Goal: Transaction & Acquisition: Purchase product/service

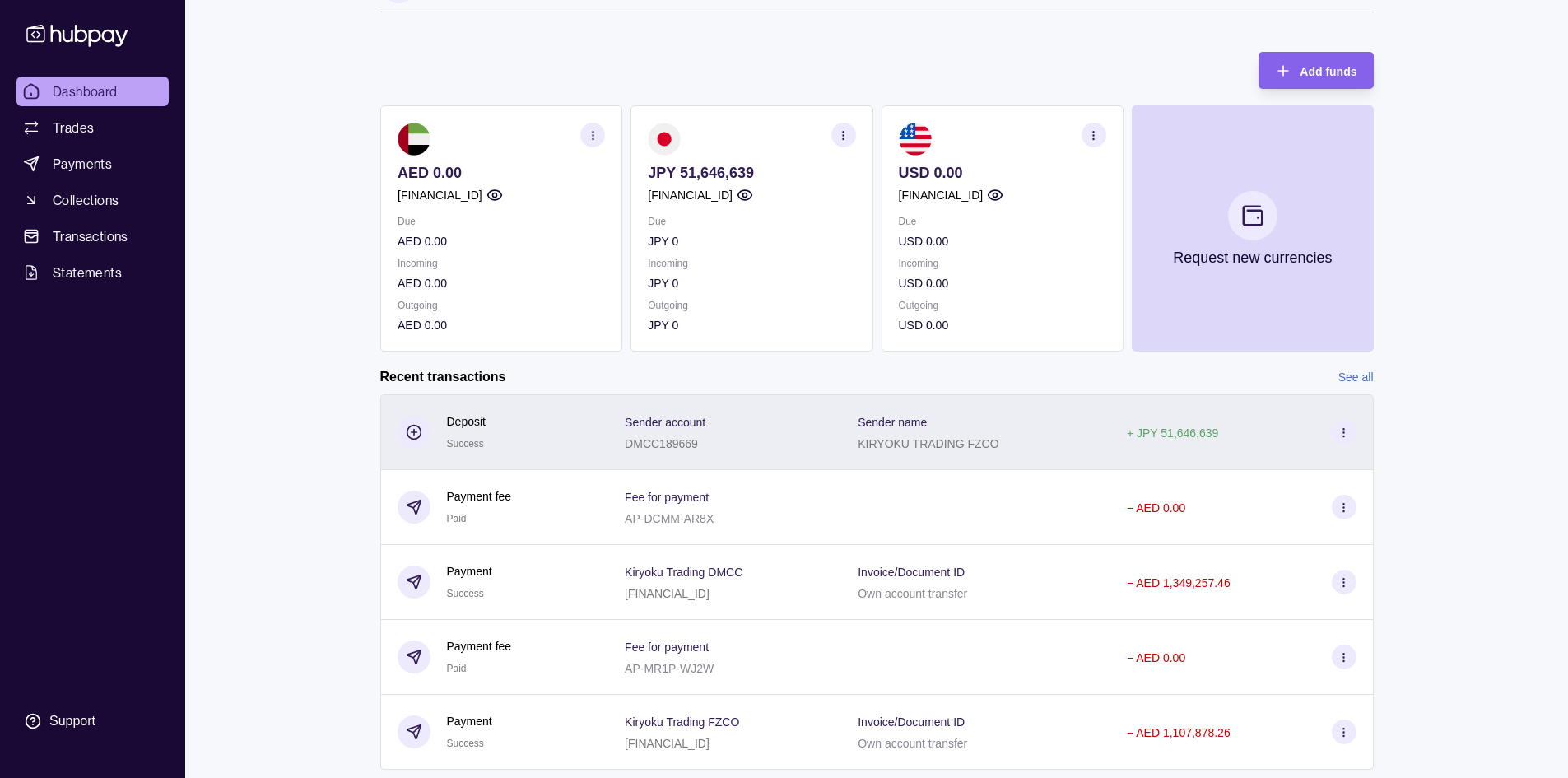
scroll to position [83, 0]
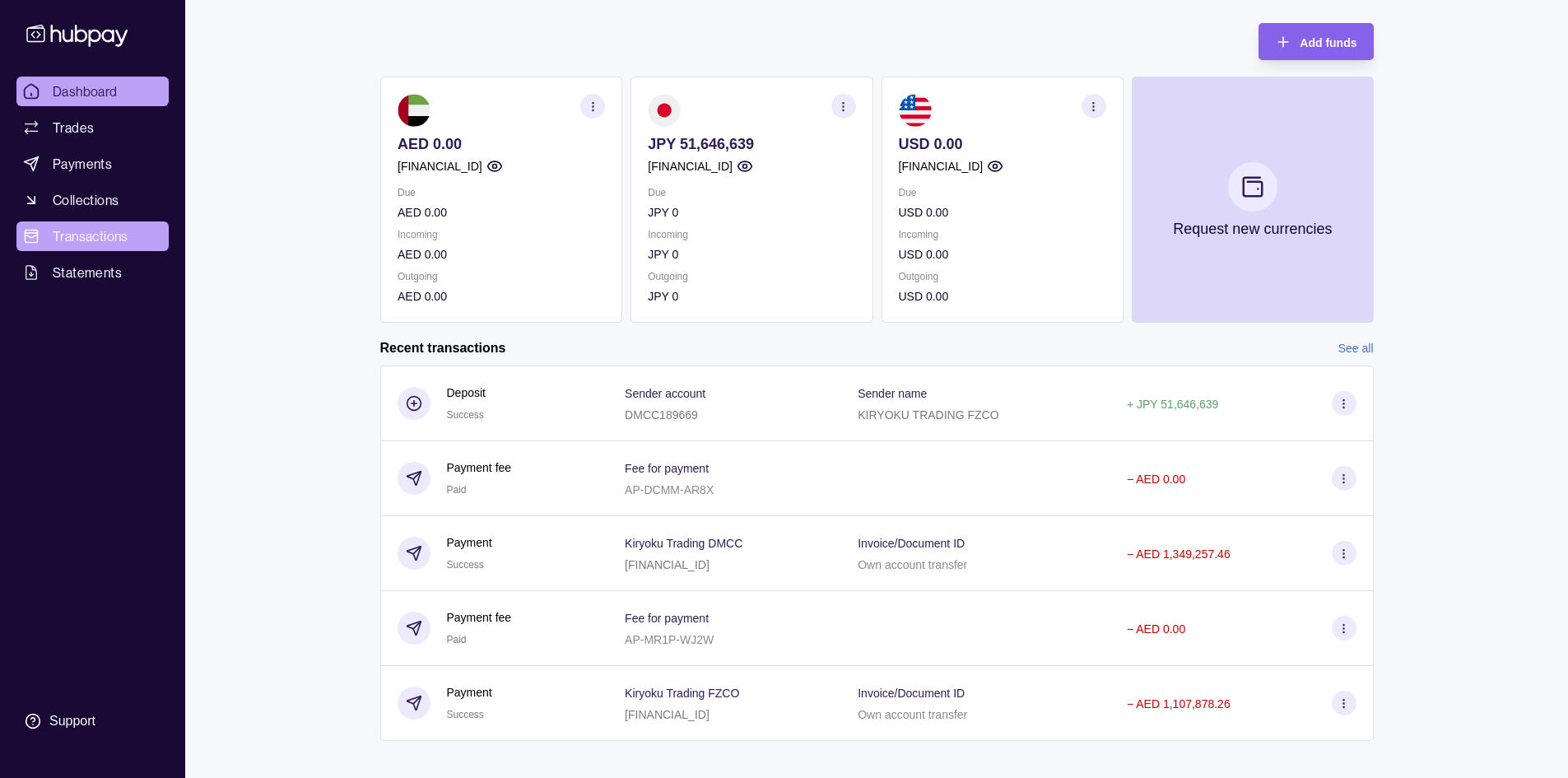
click at [73, 237] on span "Transactions" at bounding box center [90, 236] width 76 height 20
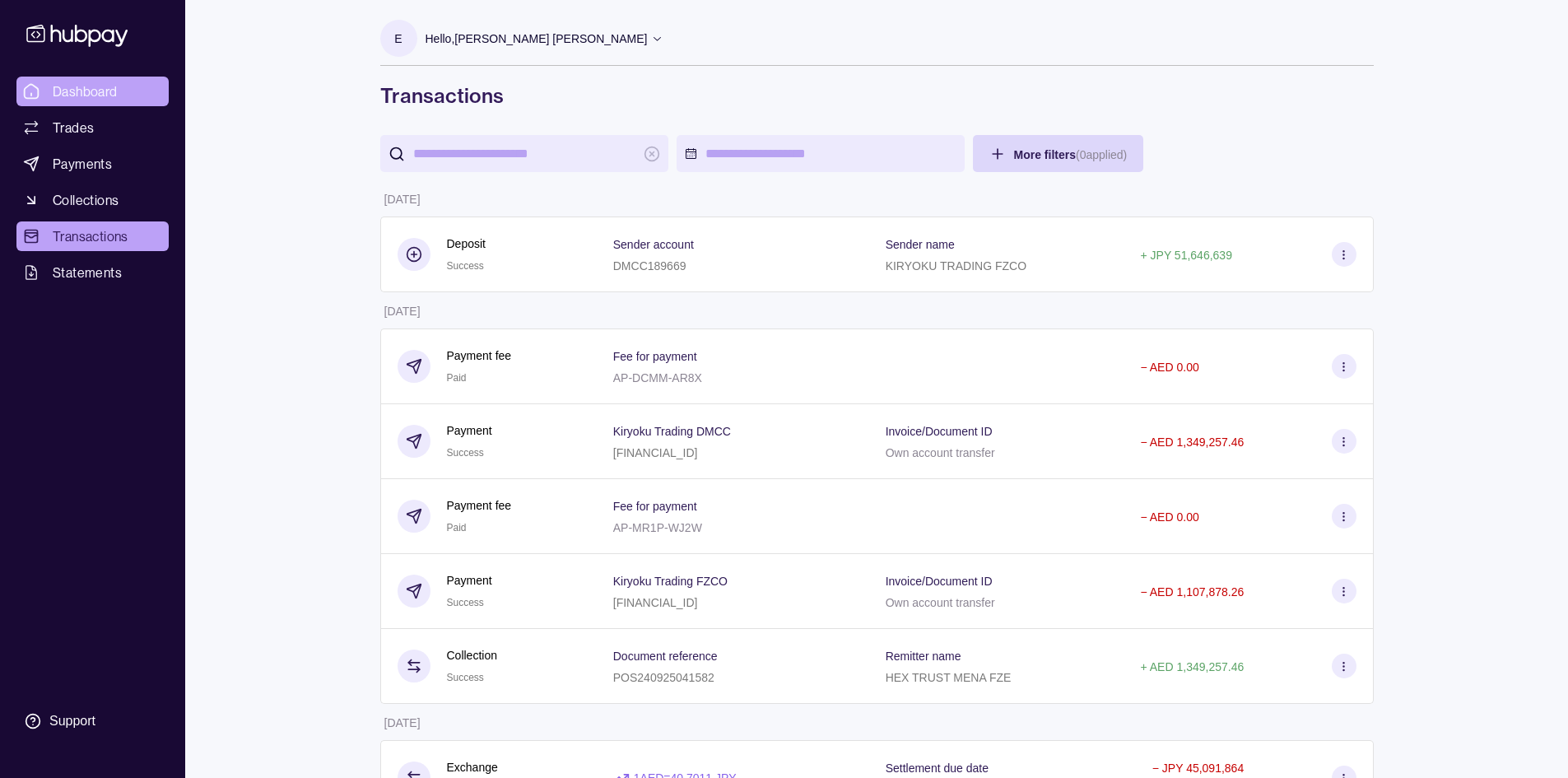
click at [74, 94] on span "Dashboard" at bounding box center [84, 92] width 65 height 20
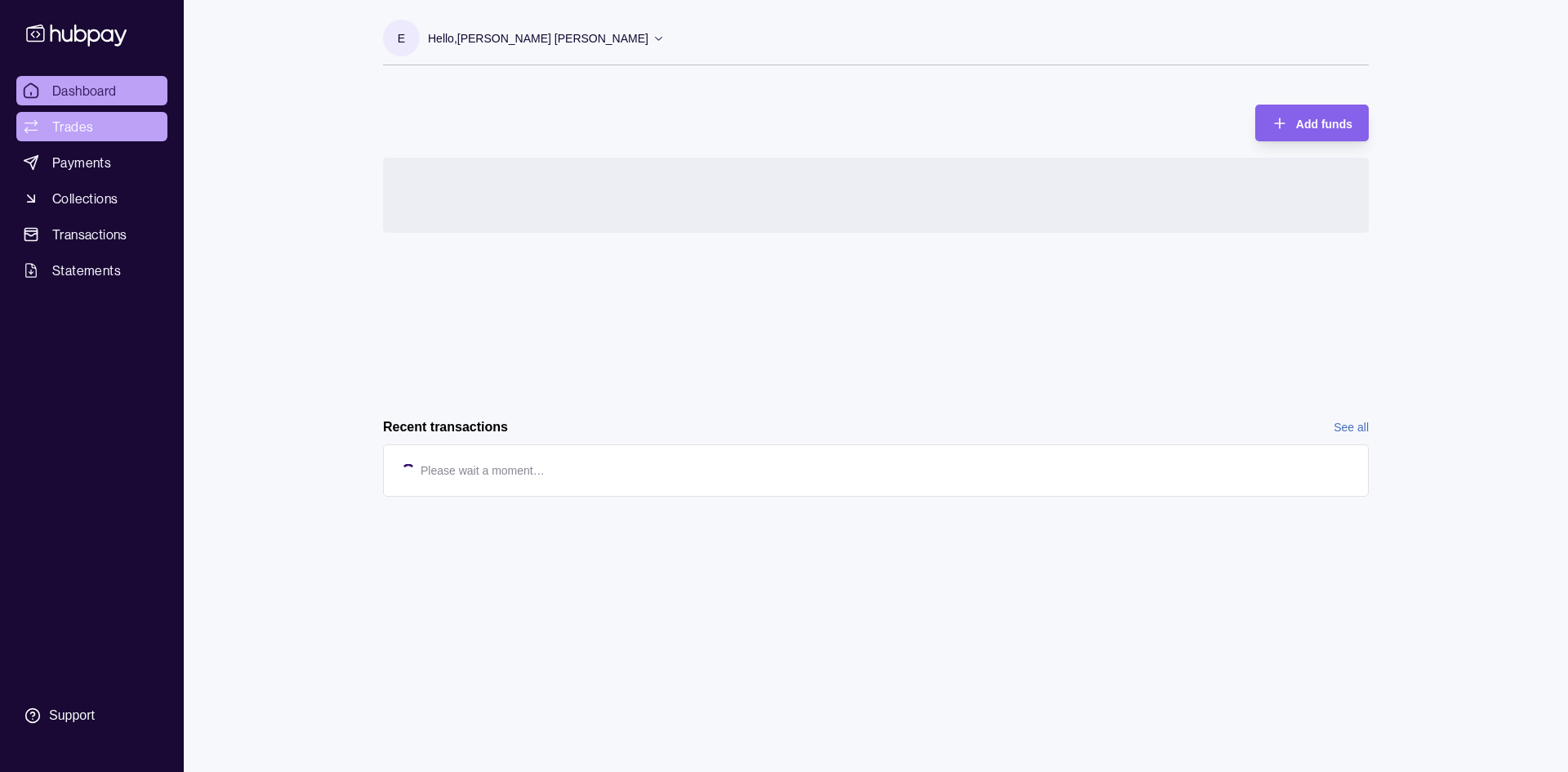
click at [73, 123] on span "Trades" at bounding box center [72, 126] width 41 height 19
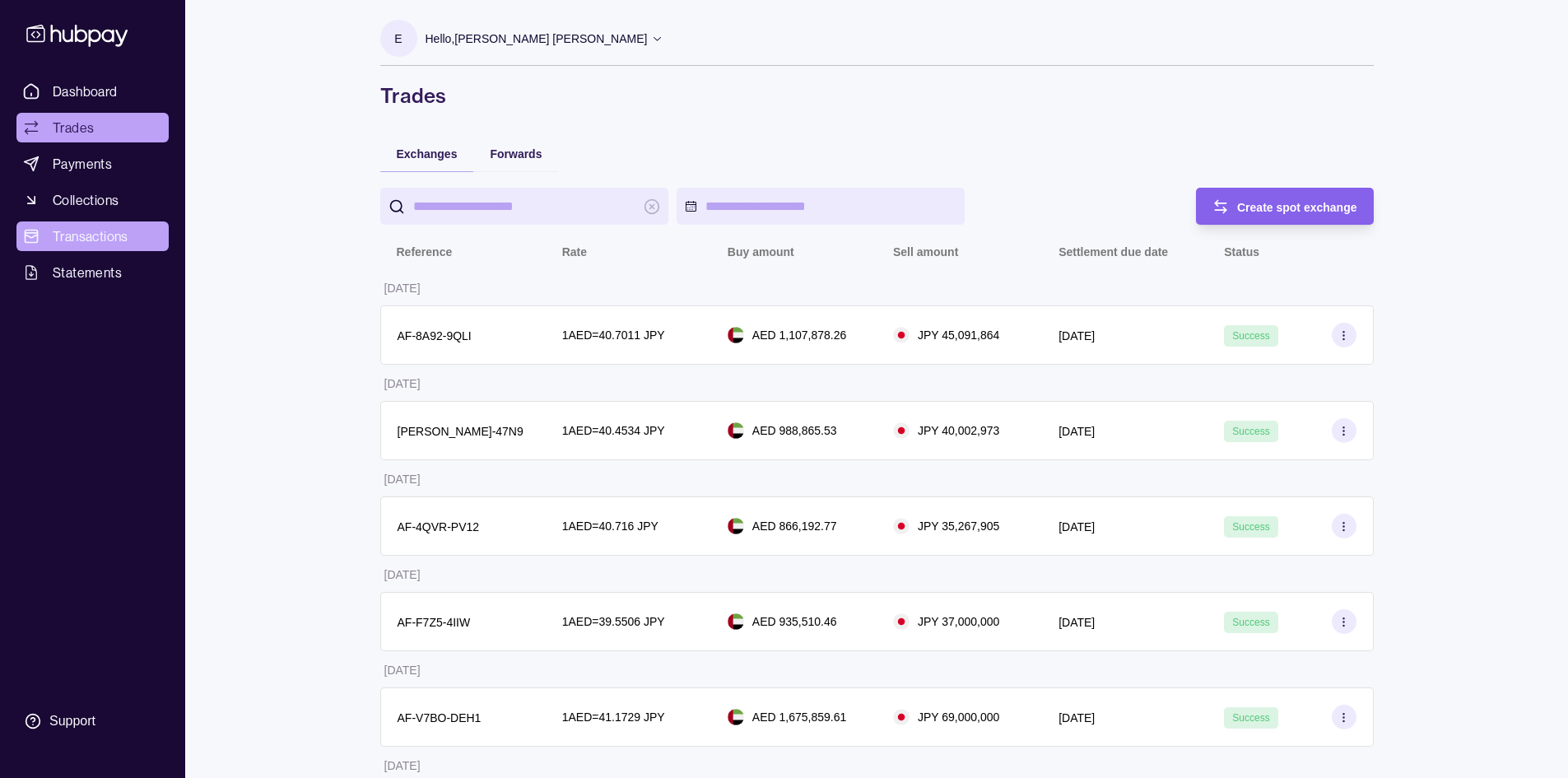
click at [69, 237] on span "Transactions" at bounding box center [90, 236] width 76 height 20
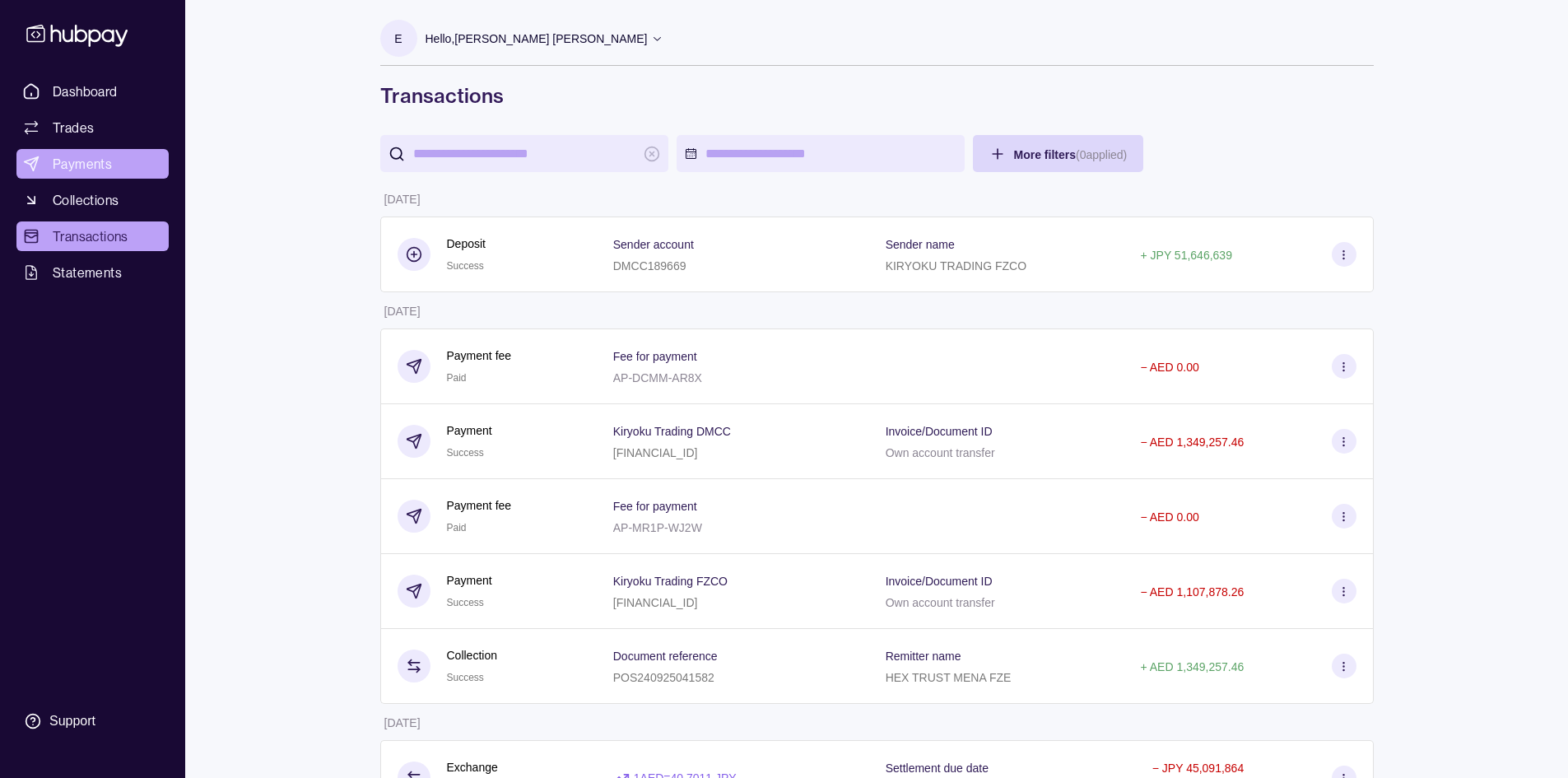
click at [72, 151] on link "Payments" at bounding box center [92, 164] width 152 height 29
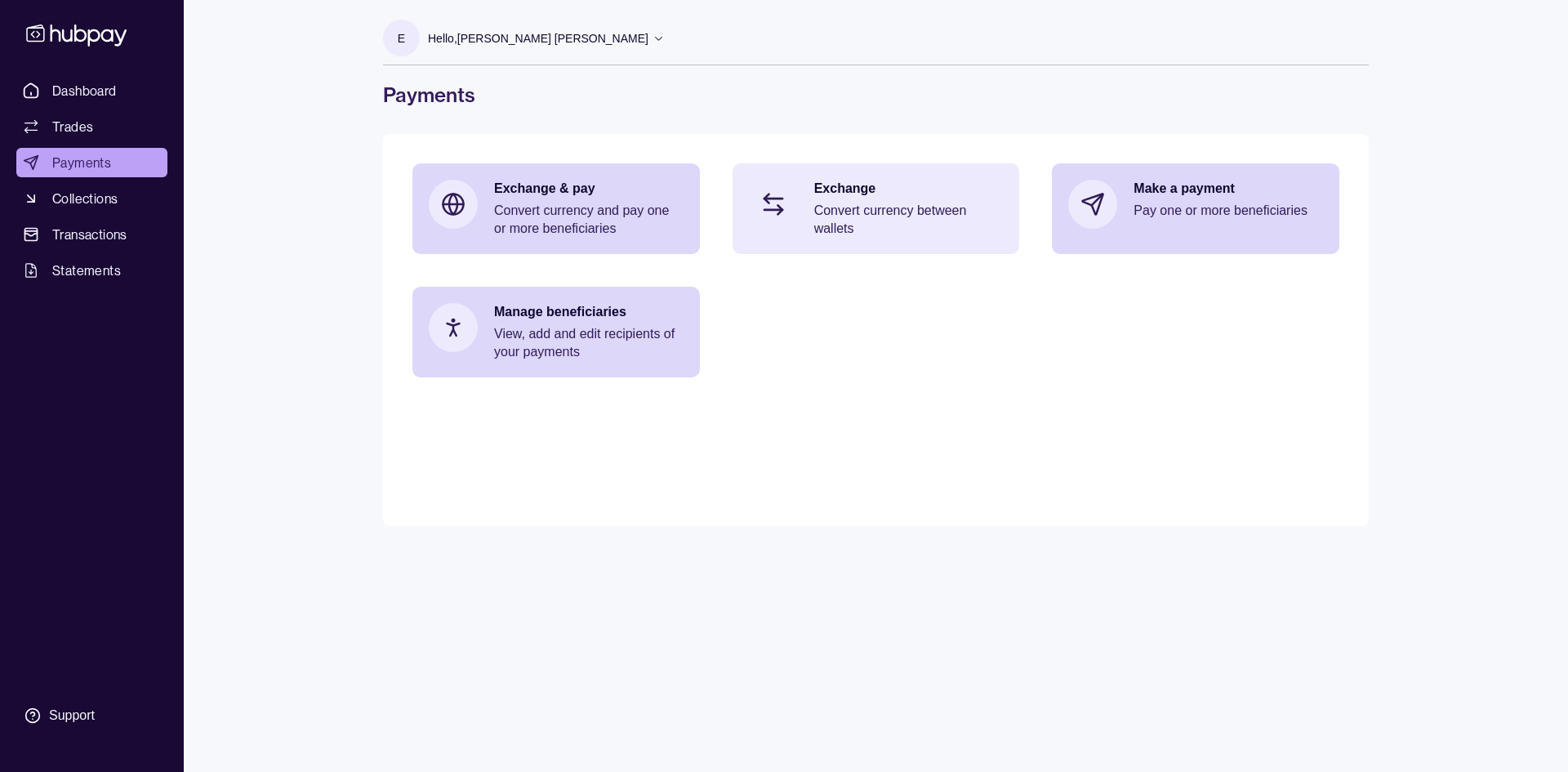
click at [859, 186] on p "Exchange" at bounding box center [909, 189] width 190 height 18
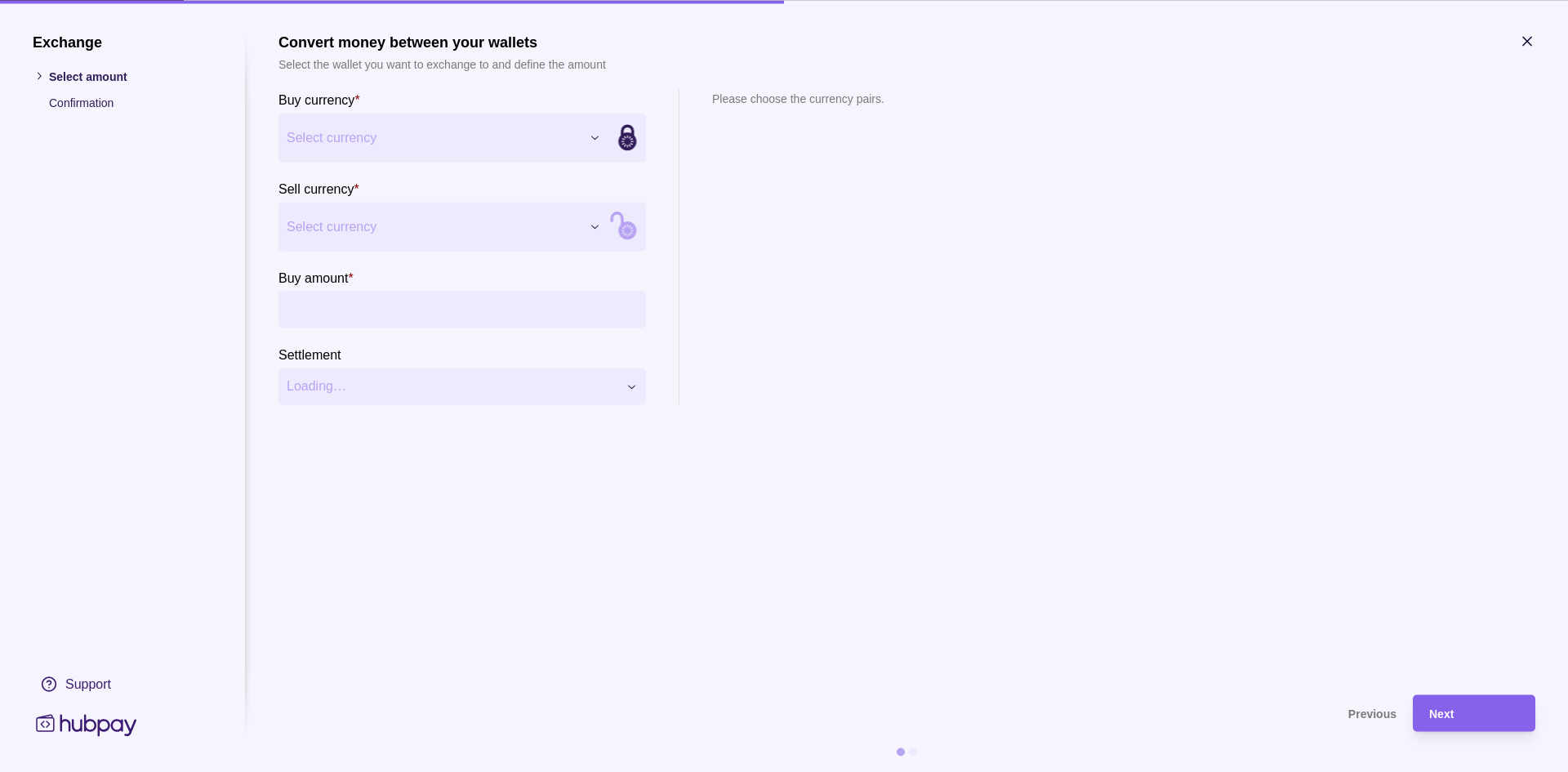
click at [417, 771] on div "Exchange Select amount Confirmation Support Convert money between your wallets …" at bounding box center [784, 772] width 1568 height 0
click at [396, 771] on div "Exchange Select amount Confirmation Support Convert money between your wallets …" at bounding box center [784, 772] width 1568 height 0
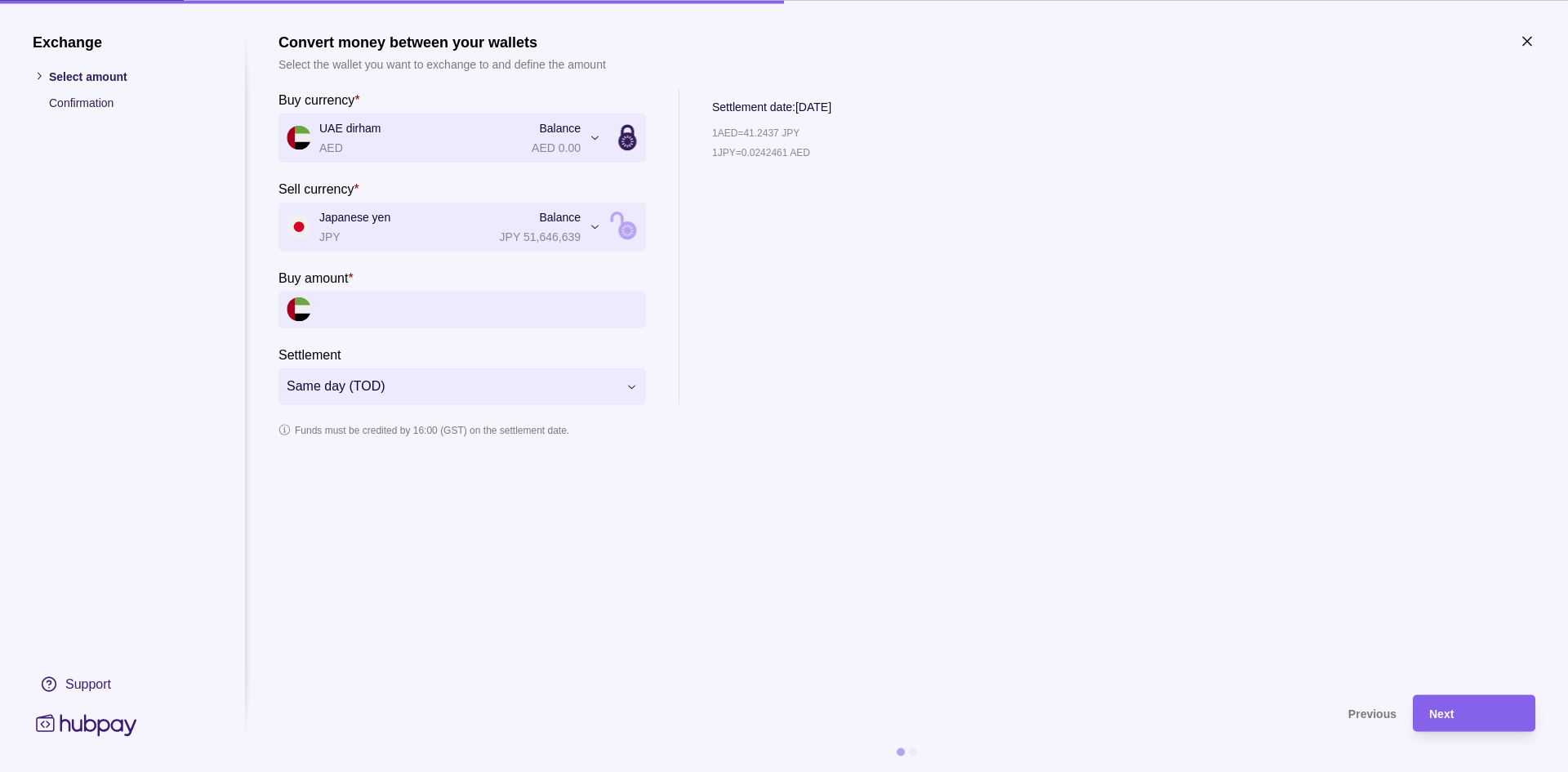
click at [630, 224] on icon at bounding box center [627, 230] width 18 height 18
click at [391, 314] on input "Sell amount *" at bounding box center [478, 309] width 319 height 37
type input "**********"
click at [1454, 705] on div "Next" at bounding box center [1474, 713] width 90 height 19
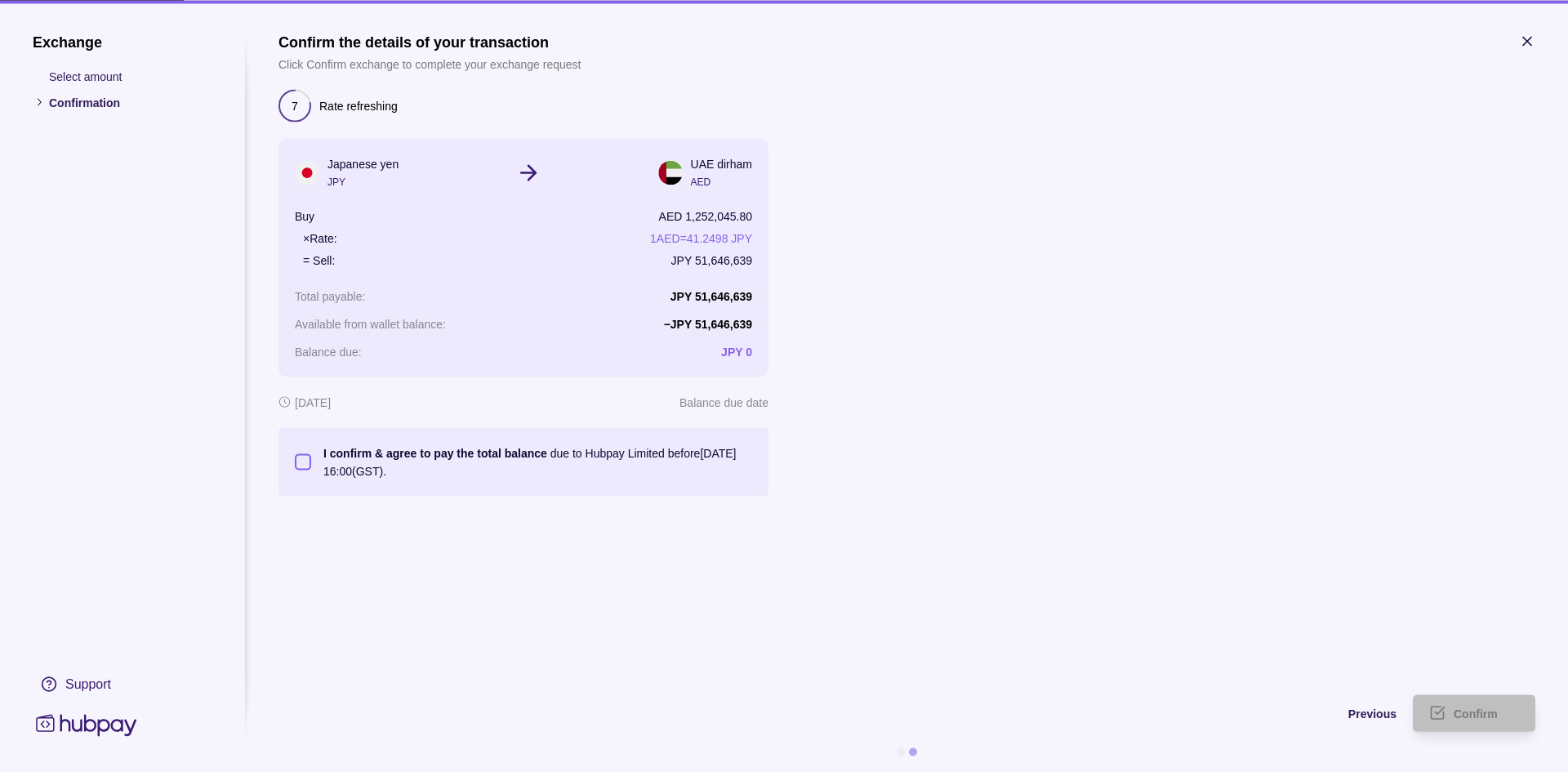
click at [304, 461] on button "I confirm & agree to pay the total balance due to Hubpay Limited before [DATE] …" at bounding box center [303, 461] width 17 height 17
click at [1481, 707] on span "Confirm" at bounding box center [1475, 713] width 44 height 13
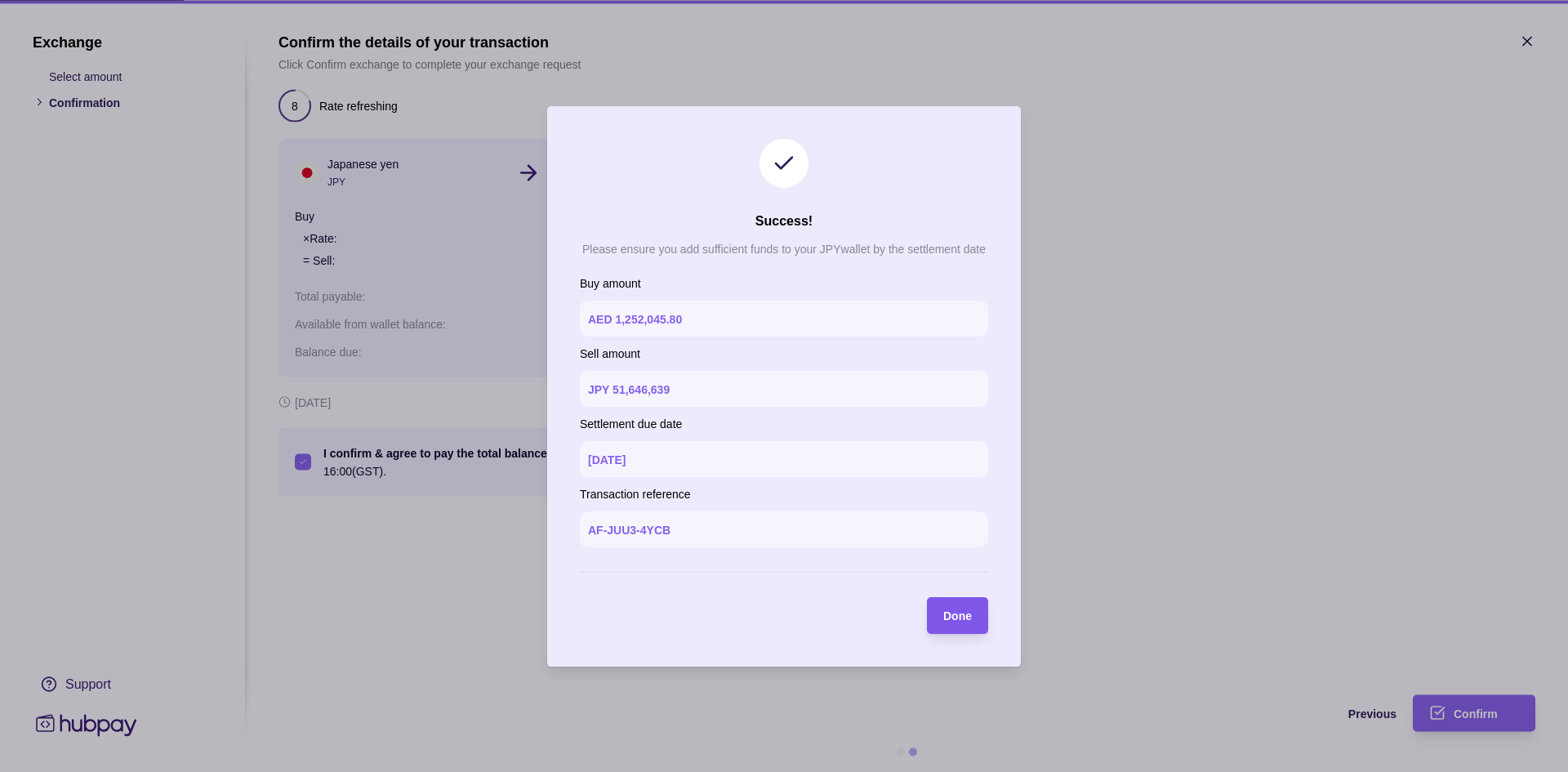
click at [943, 602] on div "Done" at bounding box center [945, 615] width 53 height 37
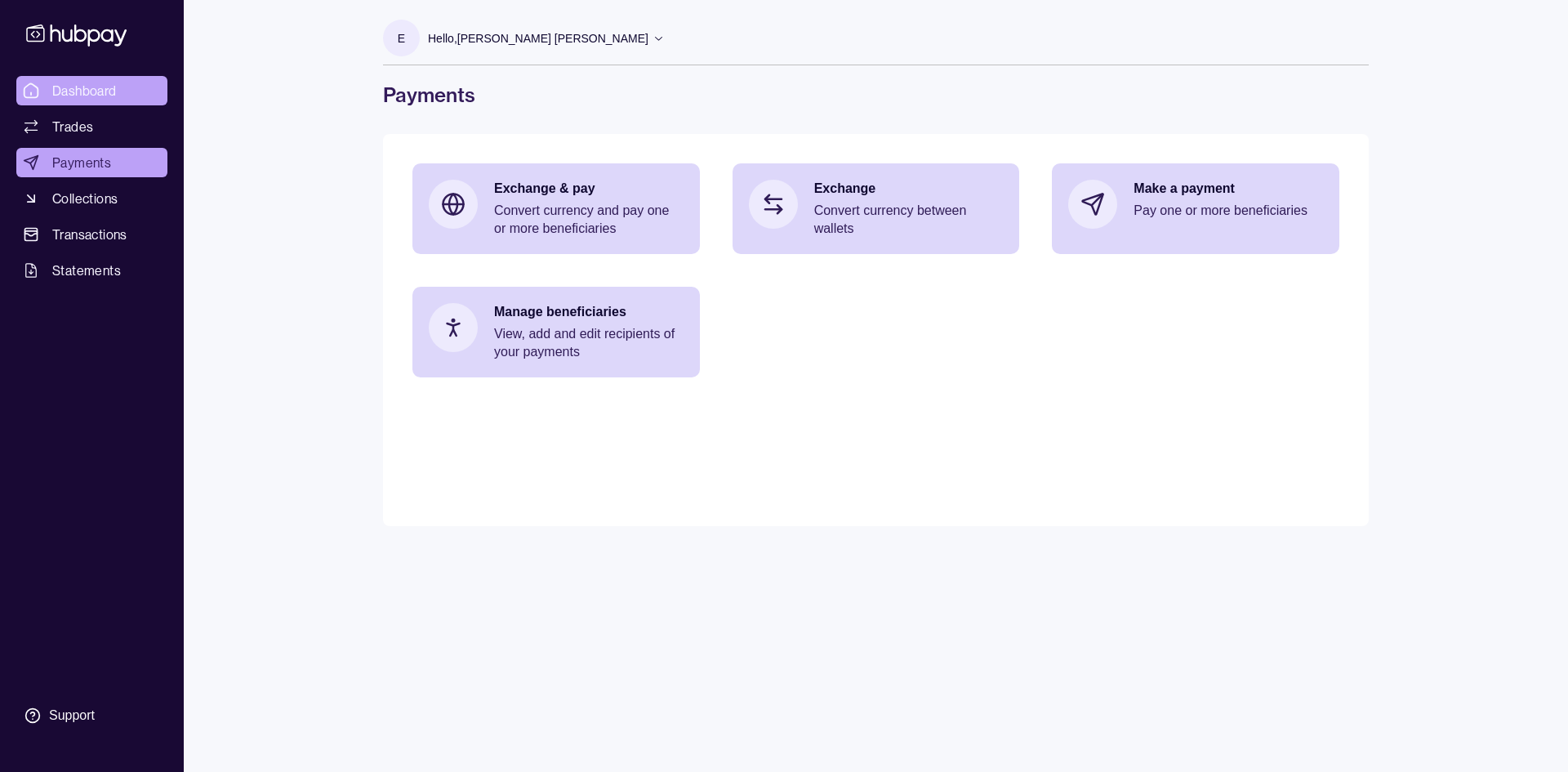
click at [73, 94] on span "Dashboard" at bounding box center [84, 91] width 64 height 19
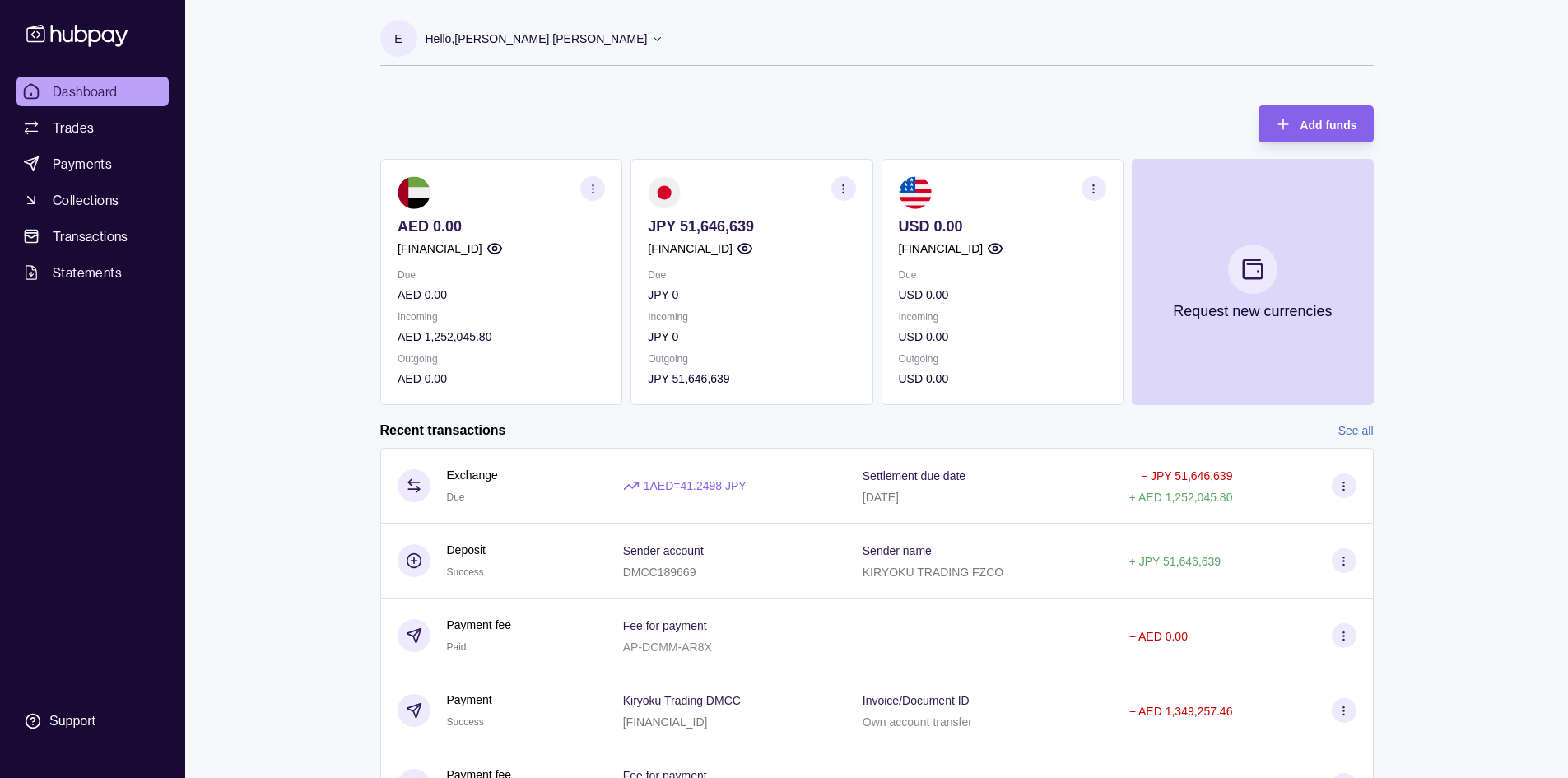
click at [651, 38] on icon at bounding box center [657, 38] width 12 height 12
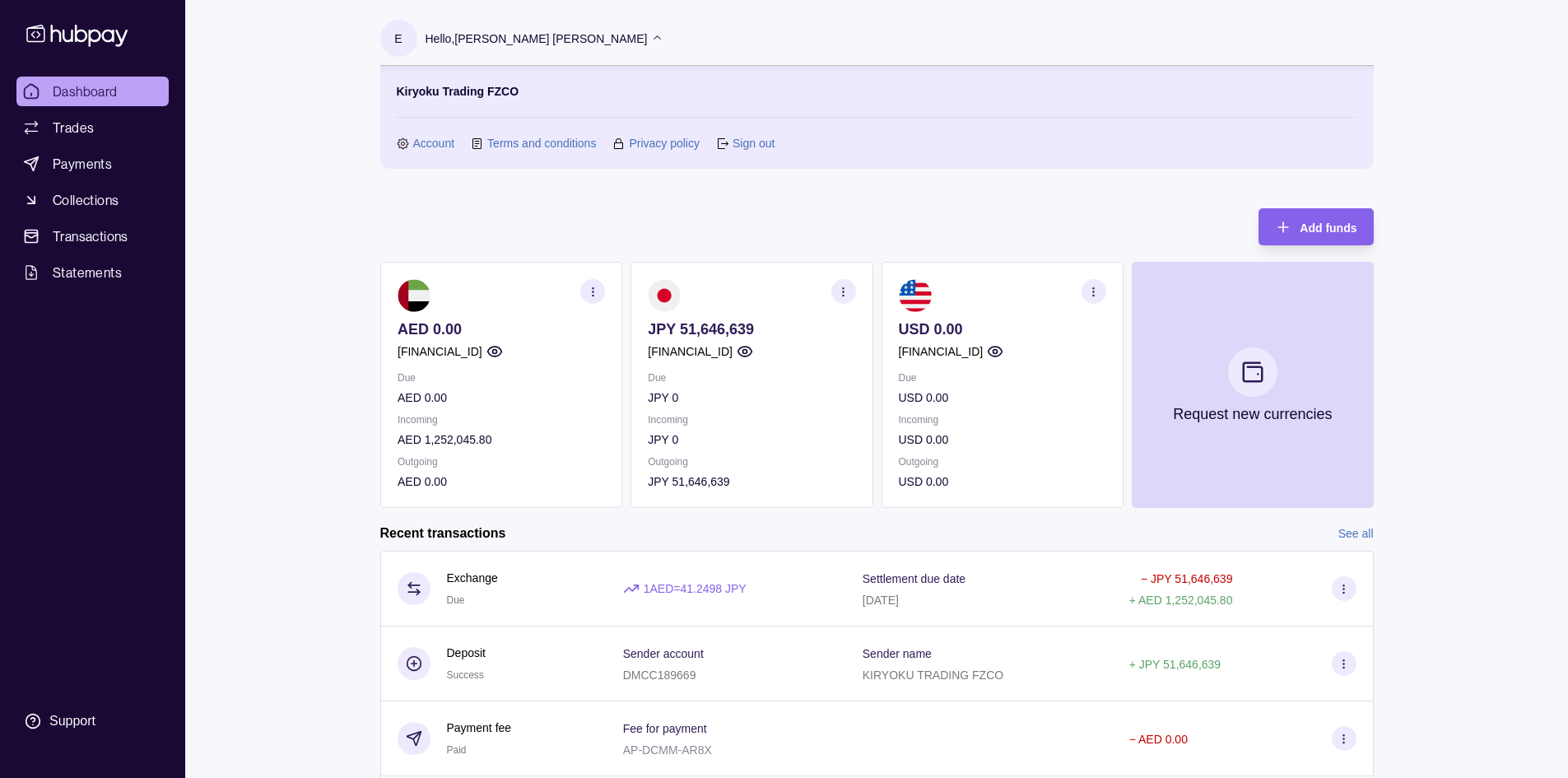
click at [741, 144] on link "Sign out" at bounding box center [753, 143] width 42 height 18
